Goal: Feedback & Contribution: Leave review/rating

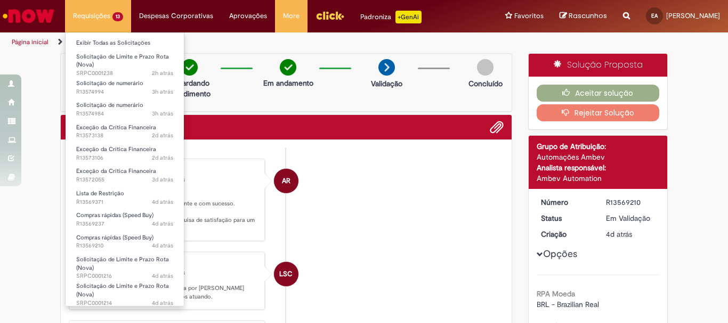
scroll to position [46, 0]
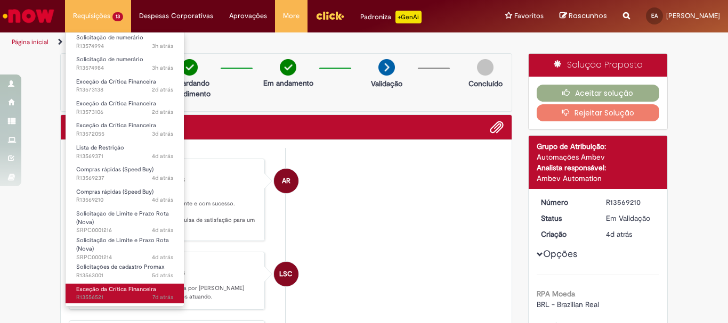
click at [95, 294] on span "7d atrás 7 dias atrás R13556521" at bounding box center [124, 298] width 97 height 9
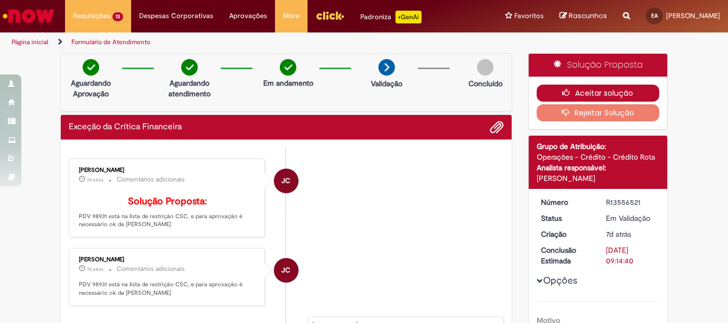
click at [538, 96] on button "Aceitar solução" at bounding box center [597, 93] width 123 height 17
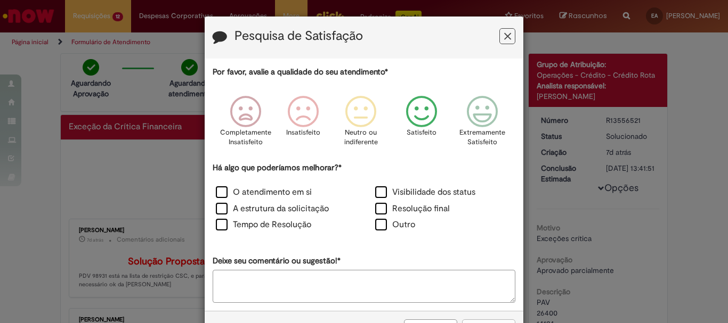
click at [425, 110] on icon "Feedback" at bounding box center [422, 112] width 40 height 32
click at [283, 195] on label "O atendimento em si" at bounding box center [264, 192] width 96 height 12
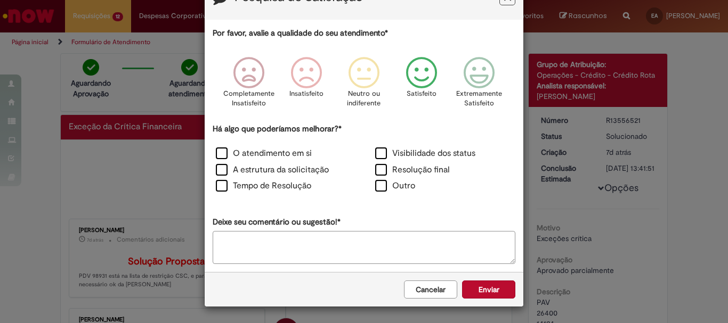
click at [479, 275] on div "Cancelar Enviar" at bounding box center [364, 289] width 319 height 35
click at [484, 287] on button "Enviar" at bounding box center [488, 290] width 53 height 18
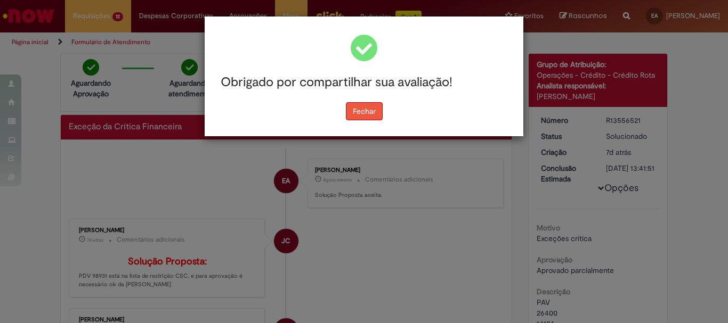
click at [354, 113] on button "Fechar" at bounding box center [364, 111] width 37 height 18
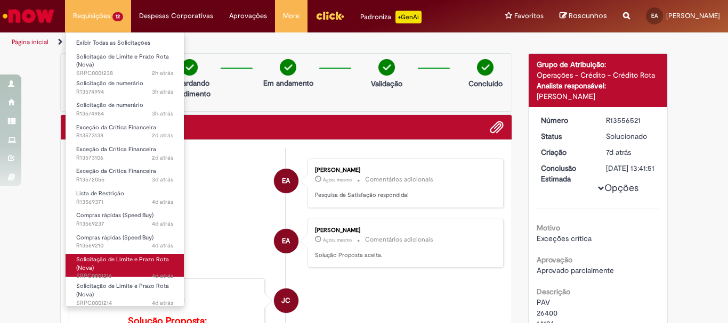
scroll to position [24, 0]
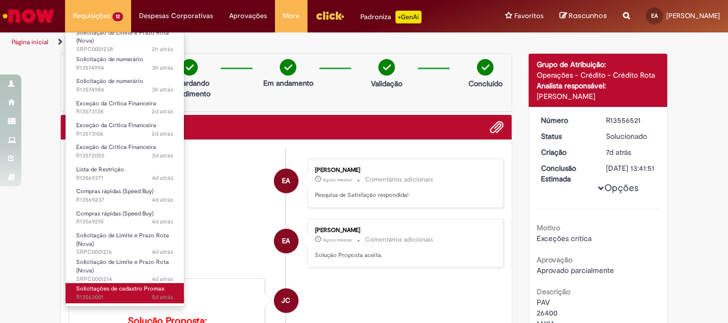
click at [149, 297] on span "5d atrás 5 dias atrás R13563001" at bounding box center [124, 298] width 97 height 9
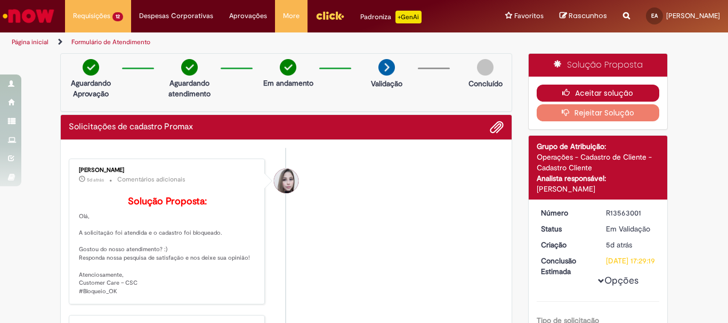
click at [536, 95] on button "Aceitar solução" at bounding box center [597, 93] width 123 height 17
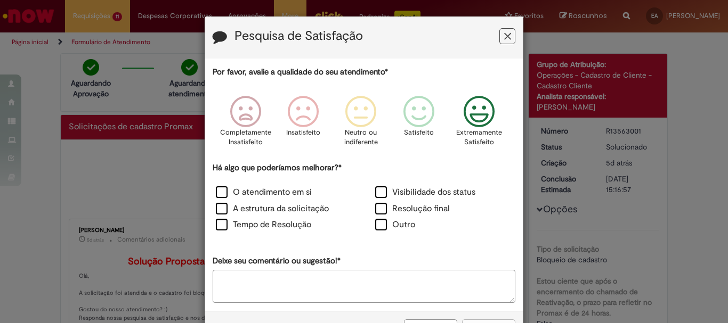
click at [470, 126] on icon "Feedback" at bounding box center [479, 112] width 40 height 32
click at [271, 197] on label "O atendimento em si" at bounding box center [264, 192] width 96 height 12
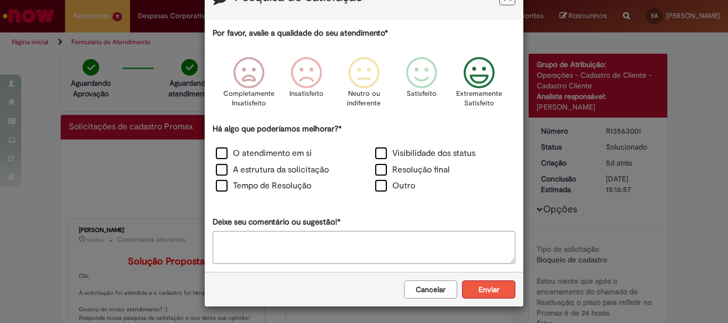
click at [462, 291] on button "Enviar" at bounding box center [488, 290] width 53 height 18
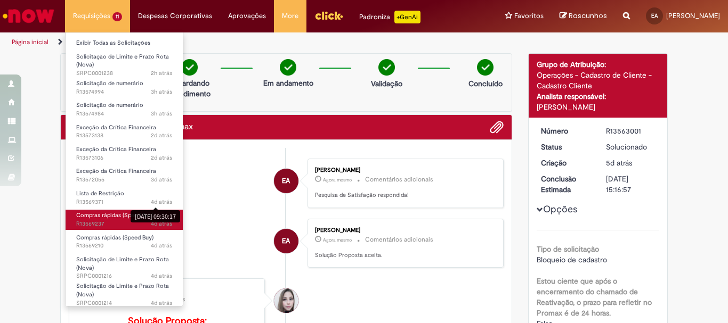
scroll to position [1, 0]
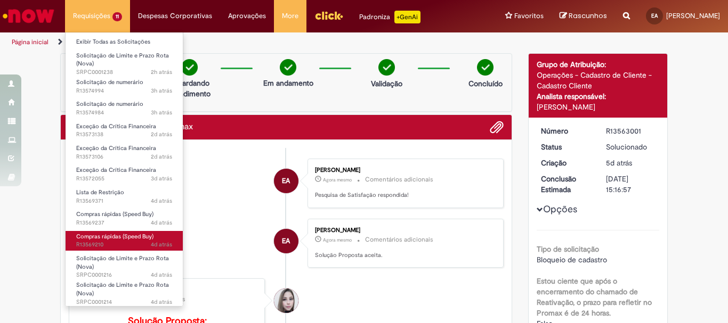
click at [142, 236] on span "Compras rápidas (Speed Buy)" at bounding box center [114, 237] width 77 height 8
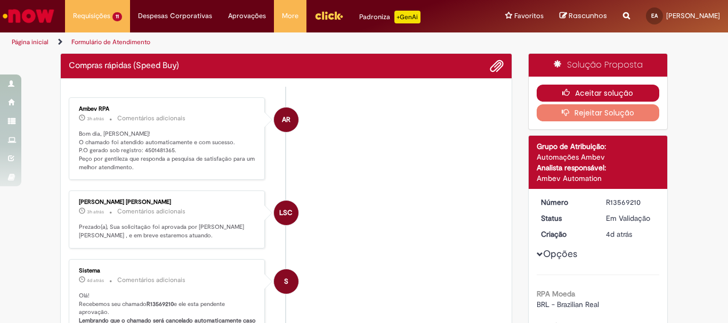
click at [639, 87] on button "Aceitar solução" at bounding box center [597, 93] width 123 height 17
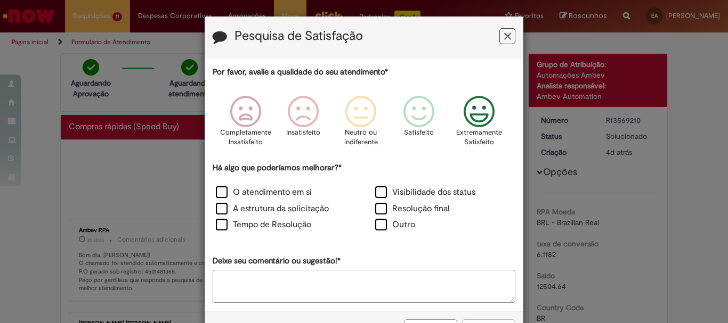
click at [492, 122] on icon "Feedback" at bounding box center [479, 112] width 40 height 32
click at [216, 192] on label "O atendimento em si" at bounding box center [264, 192] width 96 height 12
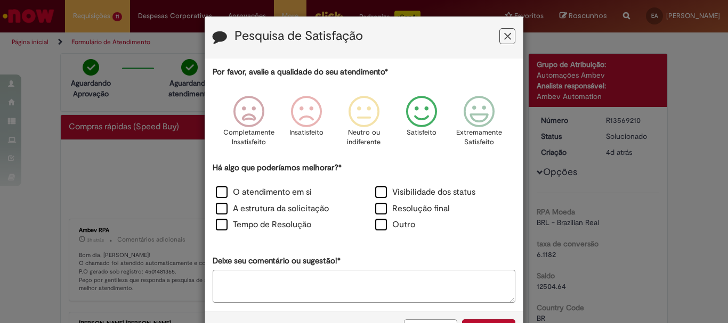
scroll to position [39, 0]
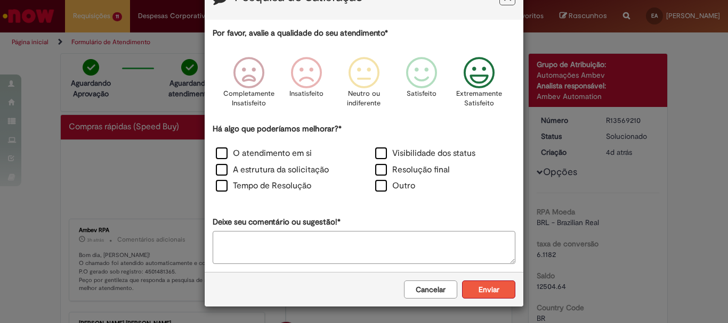
click at [503, 295] on button "Enviar" at bounding box center [488, 290] width 53 height 18
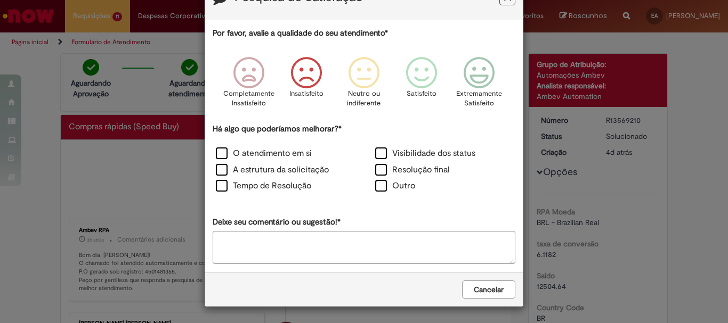
scroll to position [0, 0]
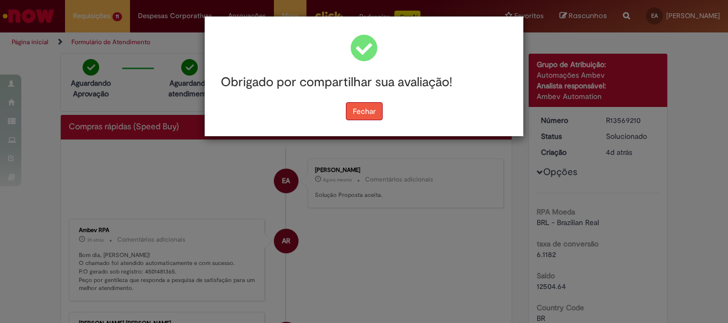
click at [365, 113] on button "Fechar" at bounding box center [364, 111] width 37 height 18
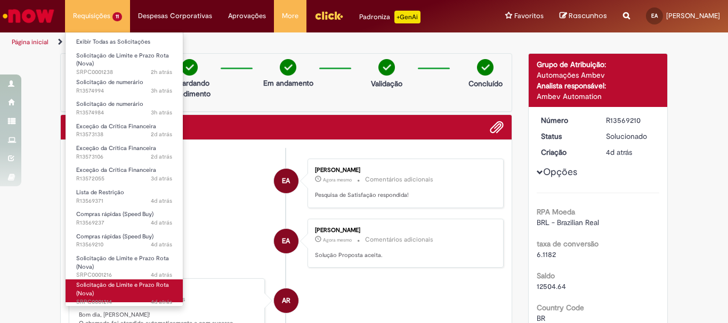
click at [158, 288] on span "Solicitação de Limite e Prazo Rota (Nova)" at bounding box center [122, 289] width 93 height 17
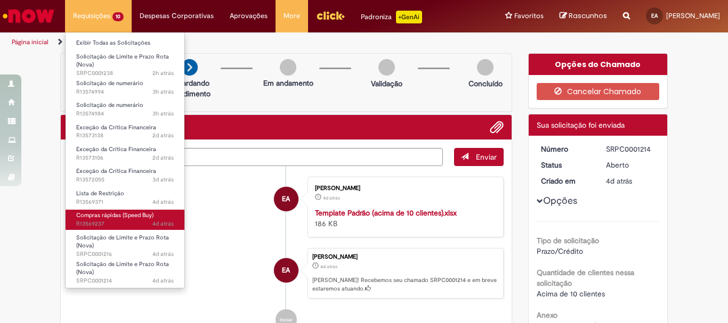
click at [125, 226] on span "4d atrás 4 dias atrás R13569237" at bounding box center [124, 224] width 97 height 9
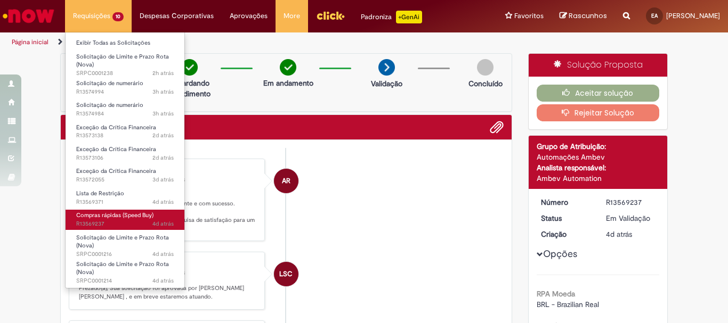
click at [122, 222] on span "4d atrás 4 dias atrás R13569237" at bounding box center [124, 224] width 97 height 9
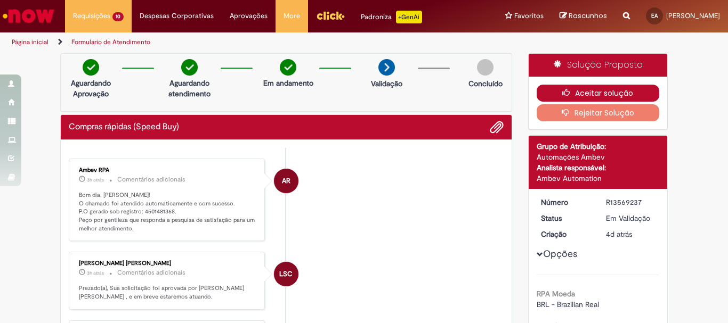
click at [643, 97] on button "Aceitar solução" at bounding box center [597, 93] width 123 height 17
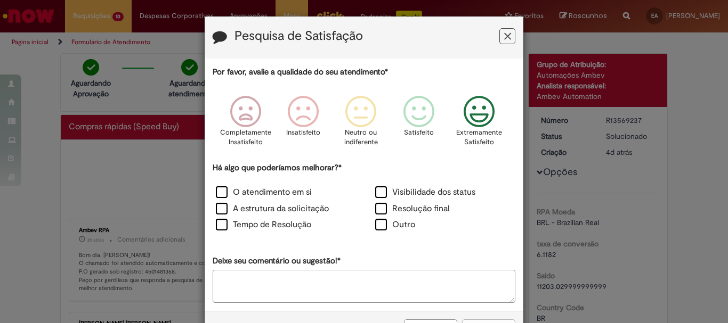
click at [471, 125] on icon "Feedback" at bounding box center [479, 112] width 40 height 32
click at [224, 191] on label "O atendimento em si" at bounding box center [264, 192] width 96 height 12
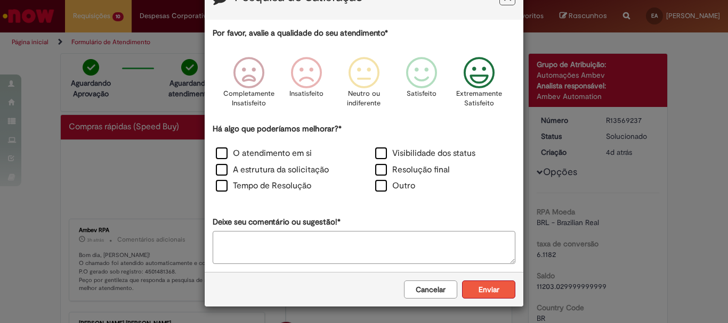
click at [482, 281] on button "Enviar" at bounding box center [488, 290] width 53 height 18
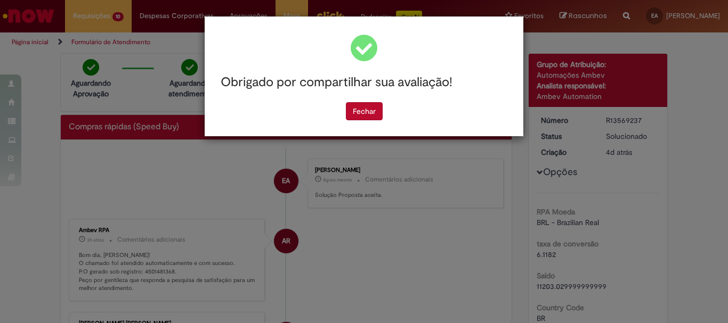
scroll to position [0, 0]
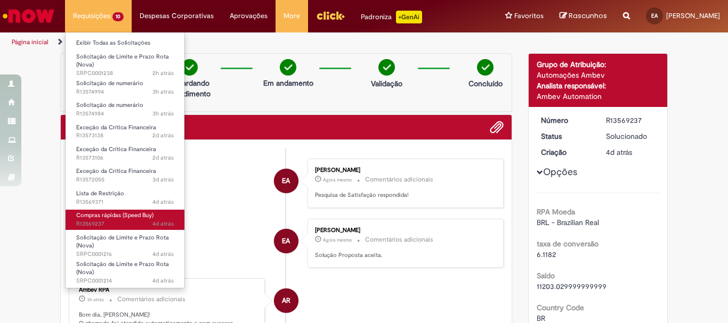
click at [135, 221] on span "4d atrás 4 dias atrás R13569237" at bounding box center [124, 224] width 97 height 9
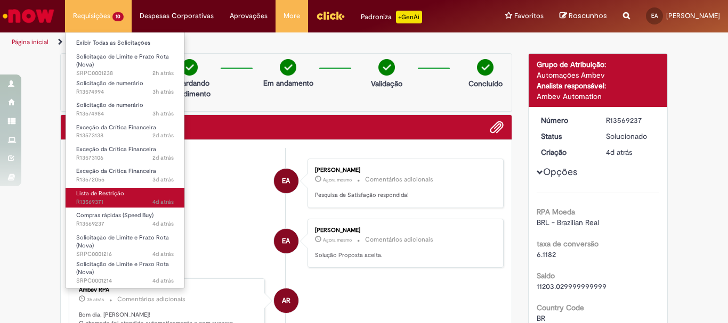
click at [109, 200] on span "4d atrás 4 dias atrás R13569371" at bounding box center [124, 202] width 97 height 9
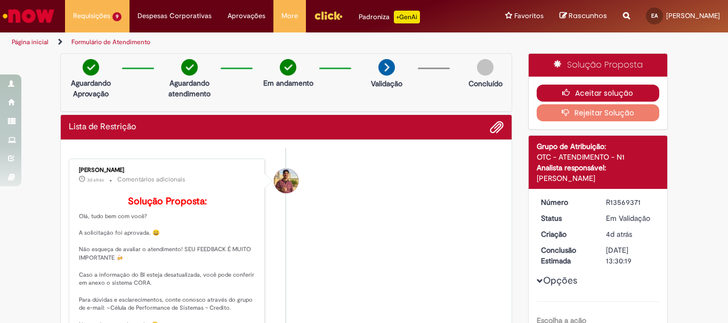
click at [628, 92] on button "Aceitar solução" at bounding box center [597, 93] width 123 height 17
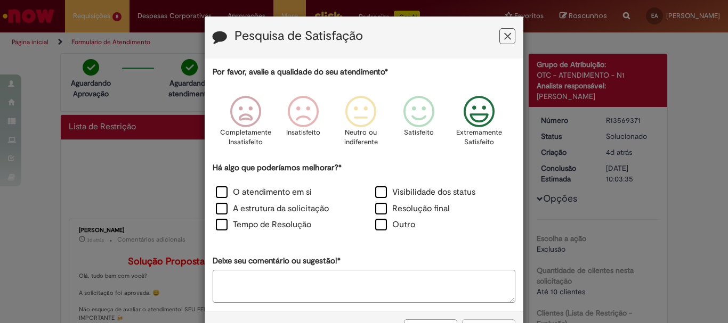
click at [470, 110] on icon "Feedback" at bounding box center [479, 112] width 40 height 32
click at [219, 197] on label "O atendimento em si" at bounding box center [264, 192] width 96 height 12
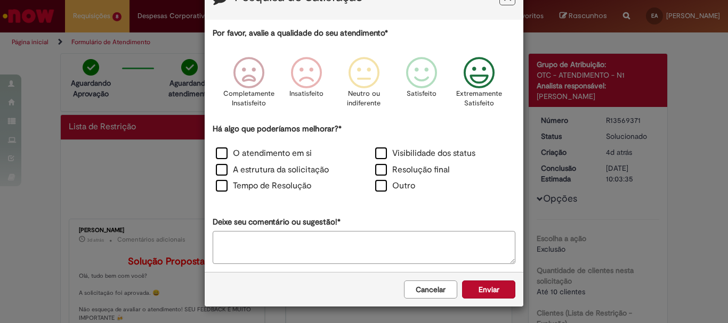
scroll to position [39, 0]
click at [470, 299] on div "Cancelar Enviar" at bounding box center [364, 289] width 319 height 35
click at [482, 292] on button "Enviar" at bounding box center [488, 290] width 53 height 18
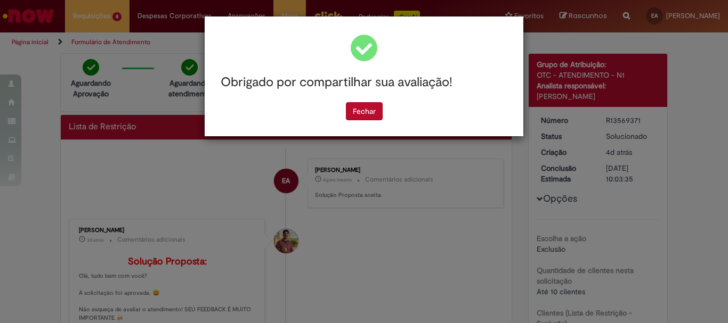
click at [371, 121] on div "Obrigado por compartilhar sua avaliação! [GEOGRAPHIC_DATA]" at bounding box center [364, 77] width 319 height 120
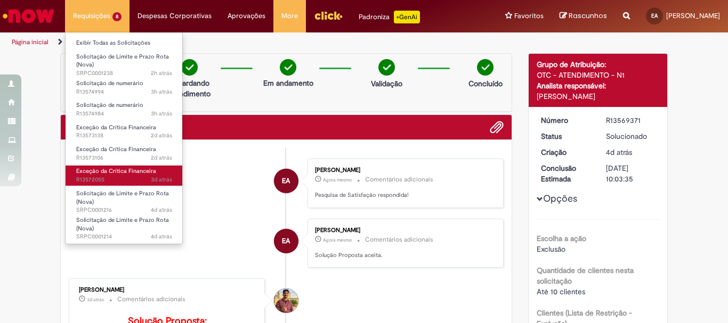
click at [119, 174] on span "Exceção da Crítica Financeira" at bounding box center [116, 171] width 80 height 8
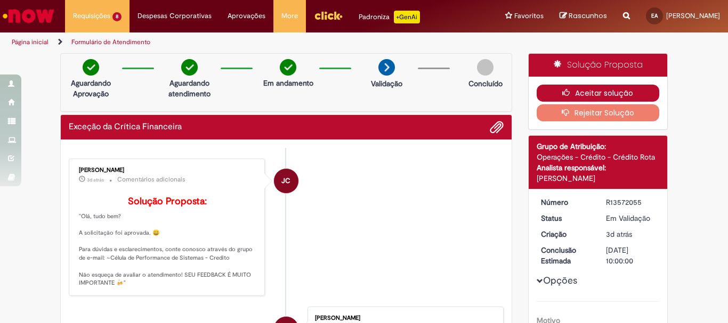
click at [569, 93] on icon "button" at bounding box center [568, 92] width 13 height 7
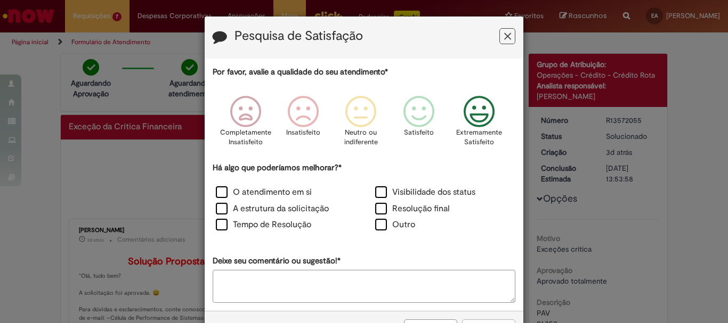
click at [478, 123] on icon "Feedback" at bounding box center [479, 112] width 40 height 32
click at [216, 195] on label "O atendimento em si" at bounding box center [264, 192] width 96 height 12
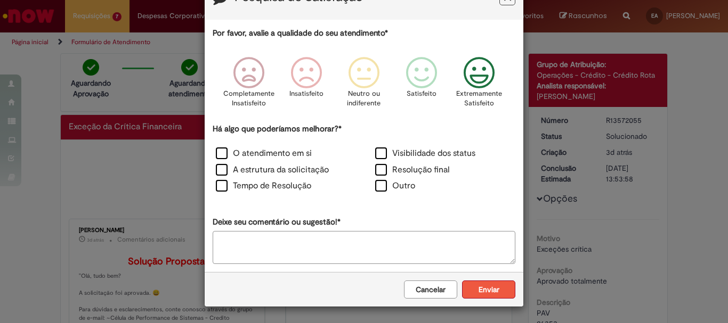
click at [506, 289] on button "Enviar" at bounding box center [488, 290] width 53 height 18
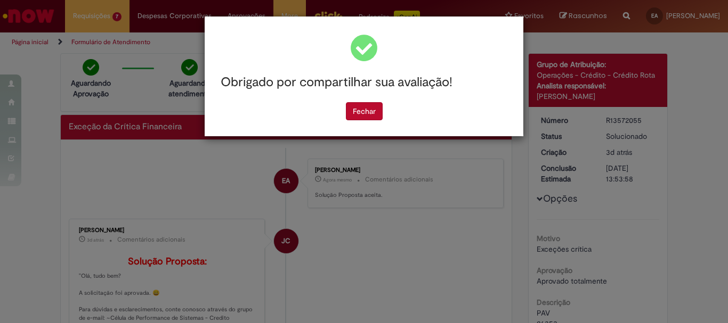
scroll to position [0, 0]
click at [375, 116] on button "Fechar" at bounding box center [364, 111] width 37 height 18
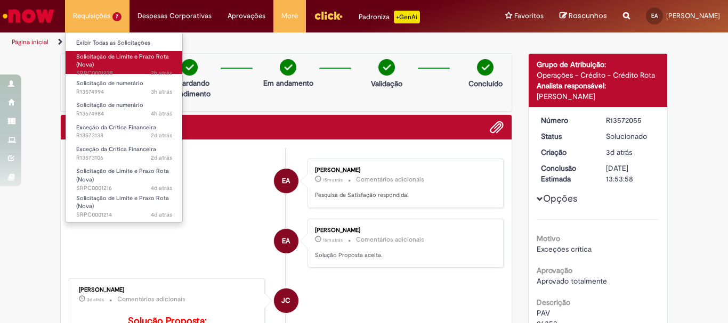
click at [123, 51] on link "Solicitação de Limite e Prazo Rota (Nova) 2h atrás 2 horas atrás SRPC0001238" at bounding box center [124, 62] width 117 height 23
